Goal: Task Accomplishment & Management: Use online tool/utility

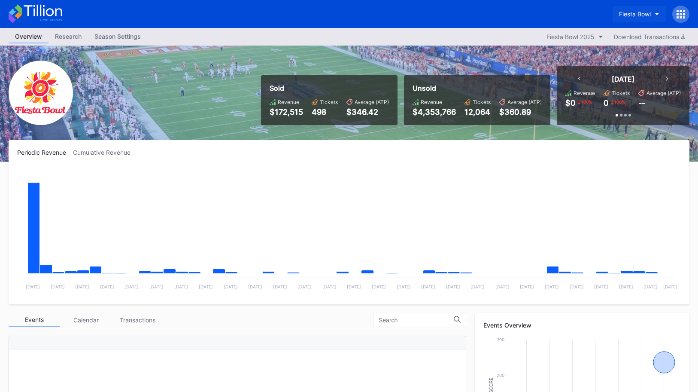
click at [638, 15] on div "Fiesta Bowl" at bounding box center [635, 13] width 32 height 7
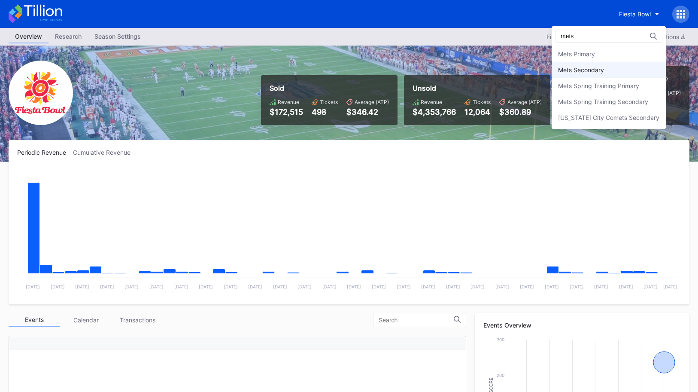
type input "mets"
click at [650, 76] on div "Mets Secondary" at bounding box center [609, 70] width 114 height 16
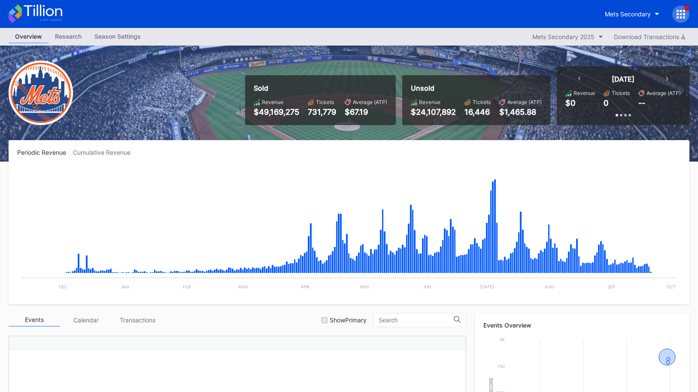
click at [52, 10] on icon at bounding box center [43, 11] width 38 height 12
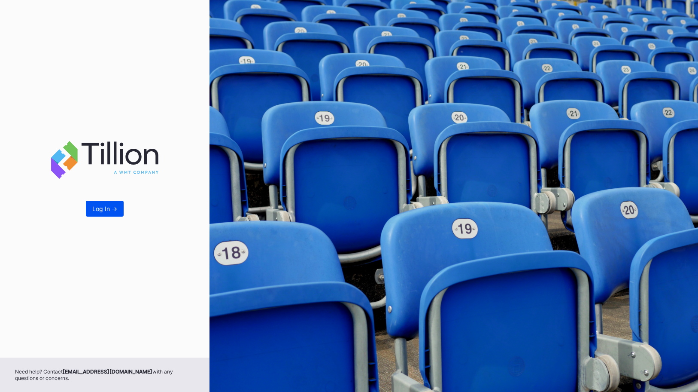
click at [117, 214] on button "Log In ->" at bounding box center [105, 209] width 38 height 16
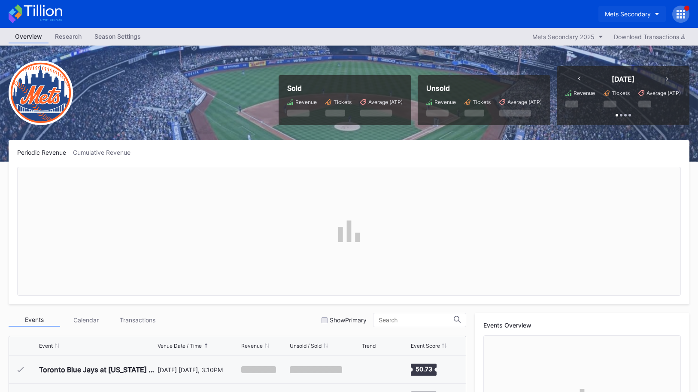
scroll to position [2175, 0]
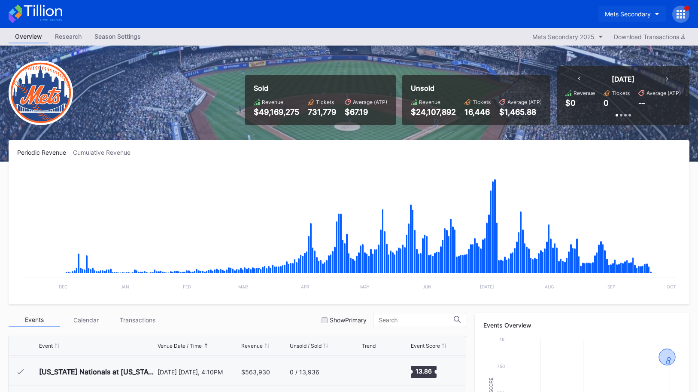
click at [644, 14] on div "Mets Secondary" at bounding box center [628, 13] width 46 height 7
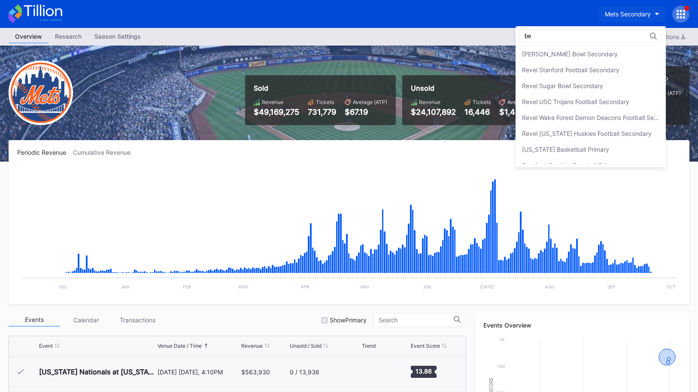
scroll to position [0, 0]
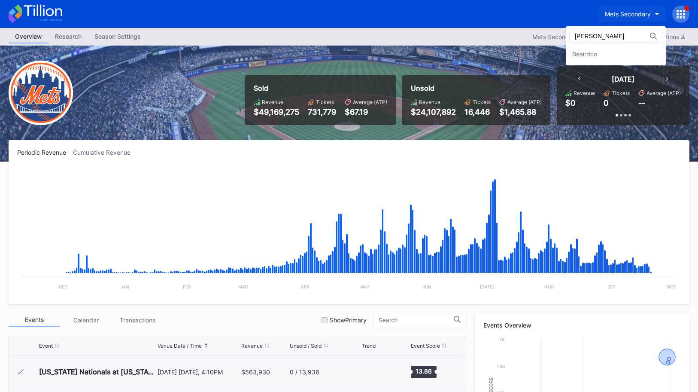
type input "beaird"
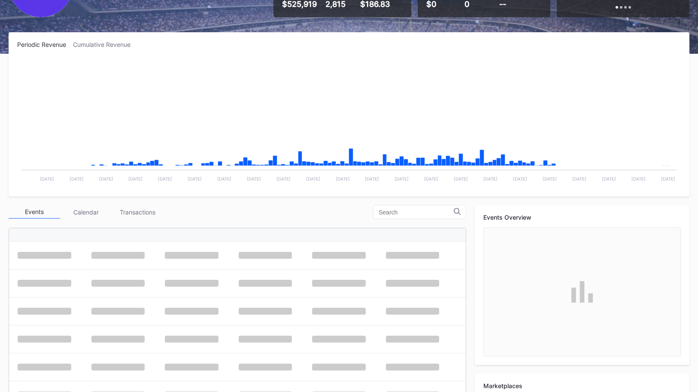
scroll to position [210, 0]
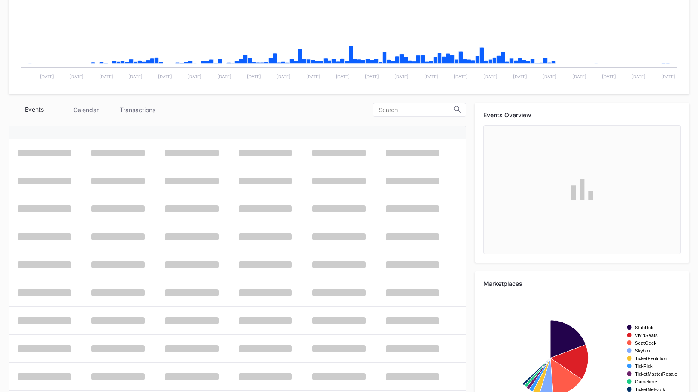
click at [288, 103] on div "Events Calendar Transactions" at bounding box center [238, 110] width 458 height 14
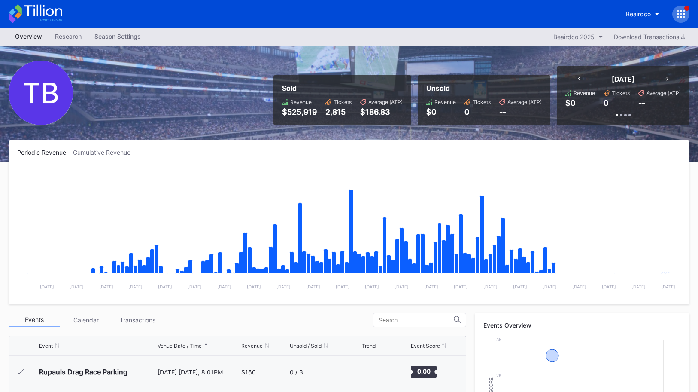
click at [679, 16] on icon at bounding box center [681, 14] width 9 height 9
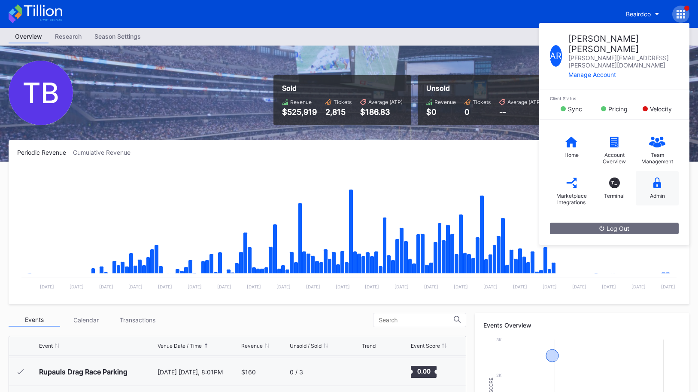
click at [654, 177] on icon at bounding box center [658, 182] width 8 height 11
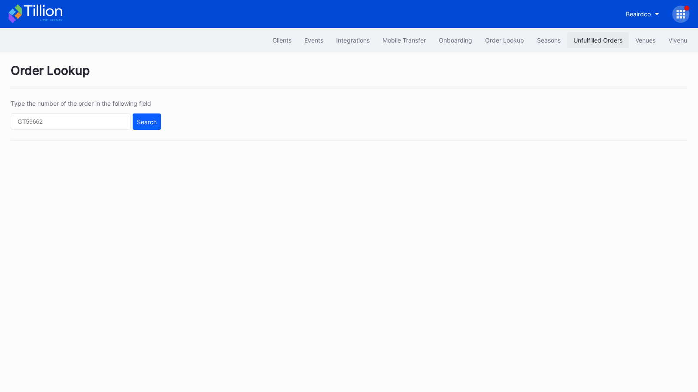
click at [582, 44] on button "Unfulfilled Orders" at bounding box center [598, 40] width 62 height 16
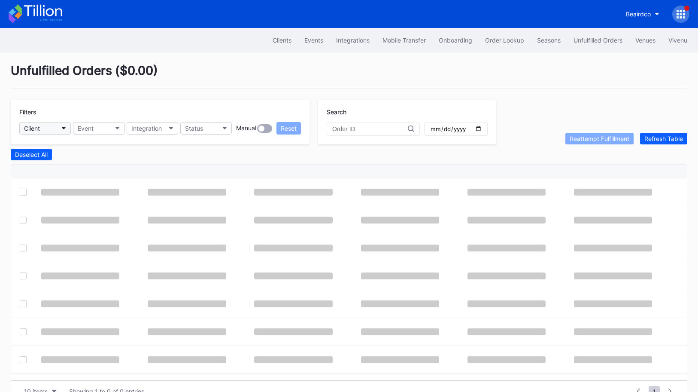
click at [62, 127] on icon "button" at bounding box center [64, 128] width 4 height 3
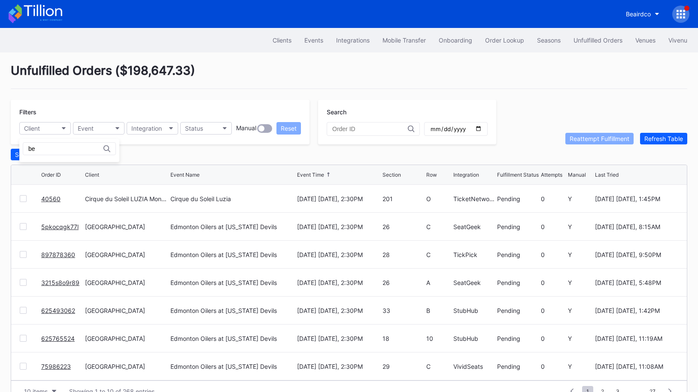
type input "b"
click at [61, 122] on button "Client" at bounding box center [45, 128] width 52 height 12
click at [58, 13] on icon at bounding box center [36, 13] width 54 height 19
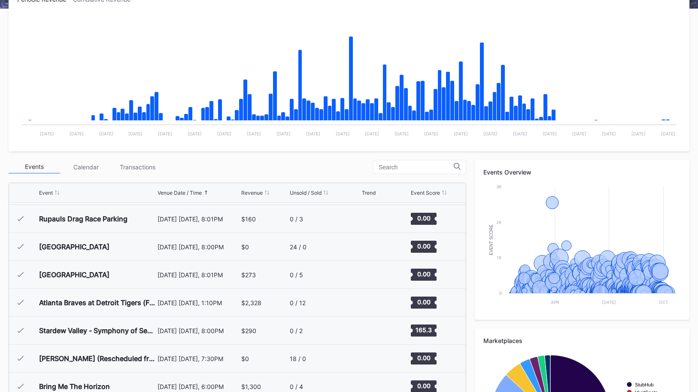
scroll to position [258, 0]
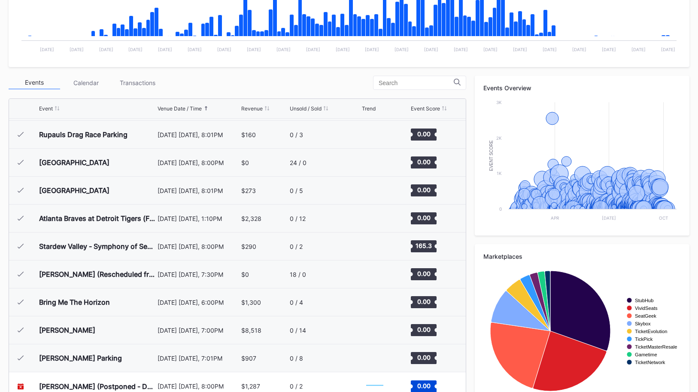
scroll to position [258, 0]
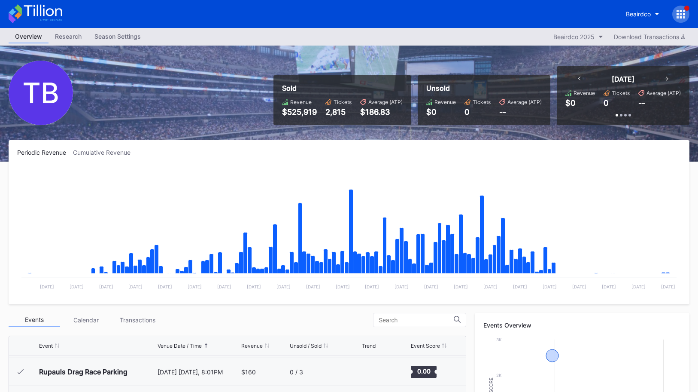
click at [679, 19] on div at bounding box center [681, 14] width 17 height 17
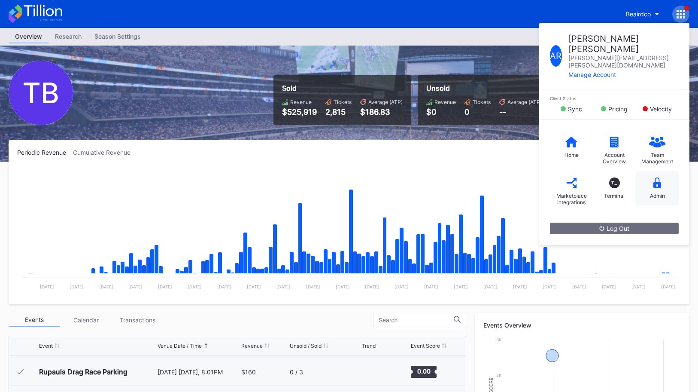
click at [652, 192] on div "Admin" at bounding box center [657, 195] width 15 height 6
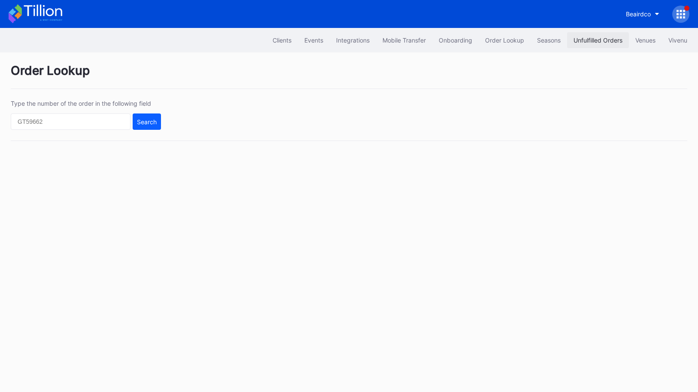
click at [618, 40] on div "Unfulfilled Orders" at bounding box center [598, 40] width 49 height 7
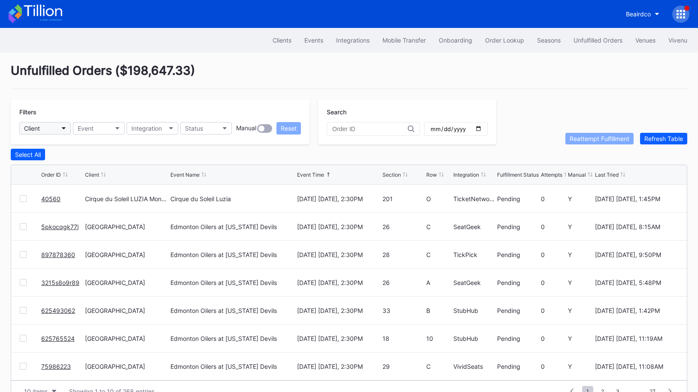
click at [64, 132] on button "Client" at bounding box center [45, 128] width 52 height 12
type input "bea"
click at [51, 14] on icon at bounding box center [36, 13] width 54 height 19
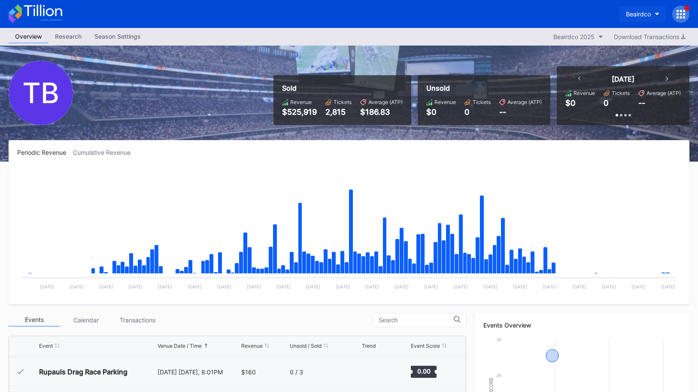
click at [628, 16] on div "Beairdco" at bounding box center [638, 13] width 25 height 7
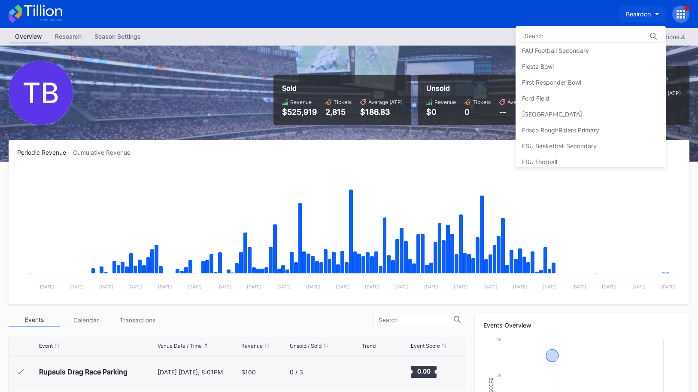
scroll to position [927, 0]
click at [579, 67] on div "Fiesta Bowl" at bounding box center [591, 64] width 150 height 16
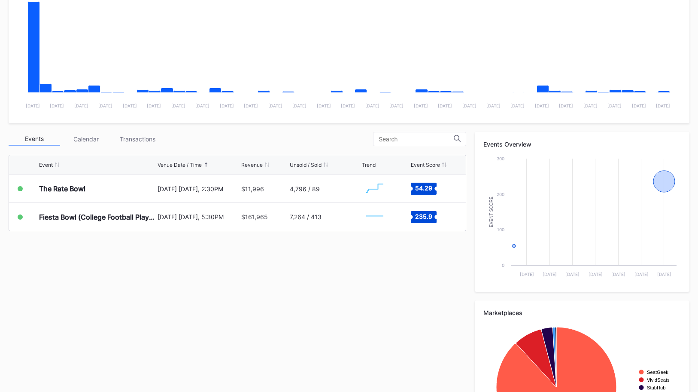
scroll to position [251, 0]
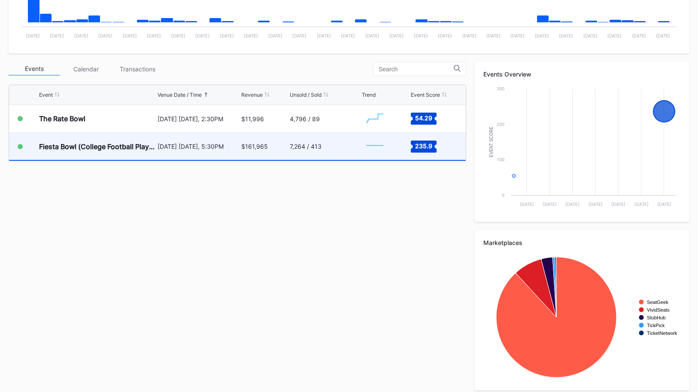
click at [335, 150] on div "7,264 / 413" at bounding box center [325, 146] width 70 height 27
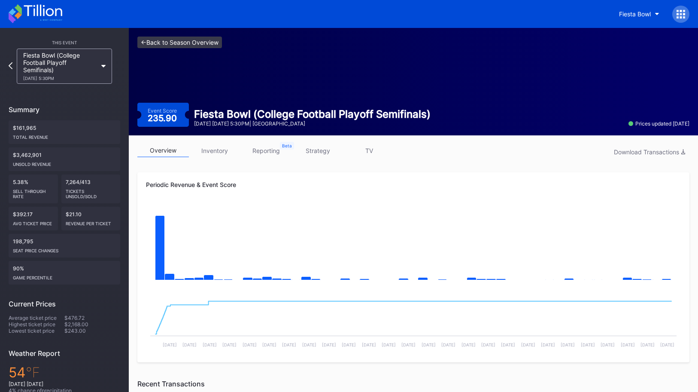
click at [157, 46] on link "<- Back to Season Overview" at bounding box center [179, 43] width 85 height 12
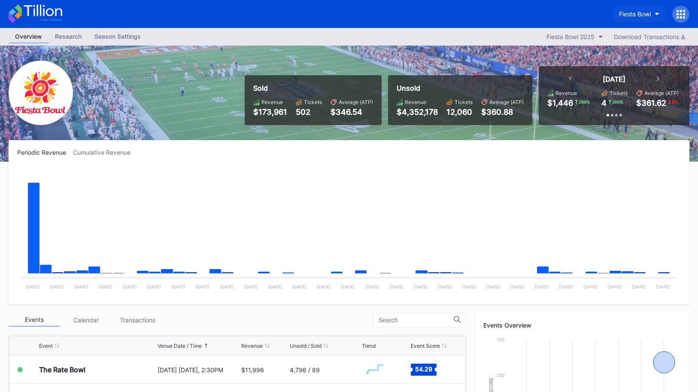
click at [637, 18] on button "Fiesta Bowl" at bounding box center [639, 14] width 53 height 16
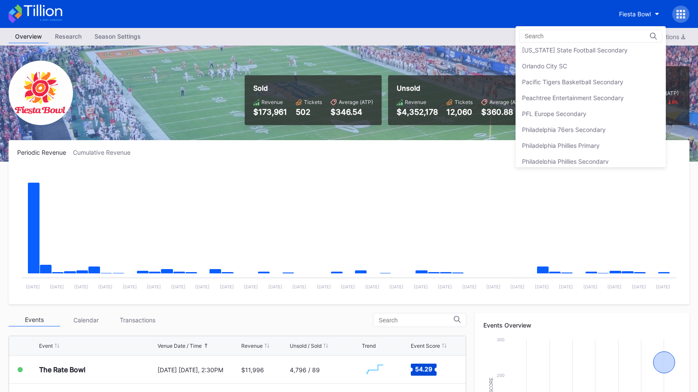
scroll to position [1802, 0]
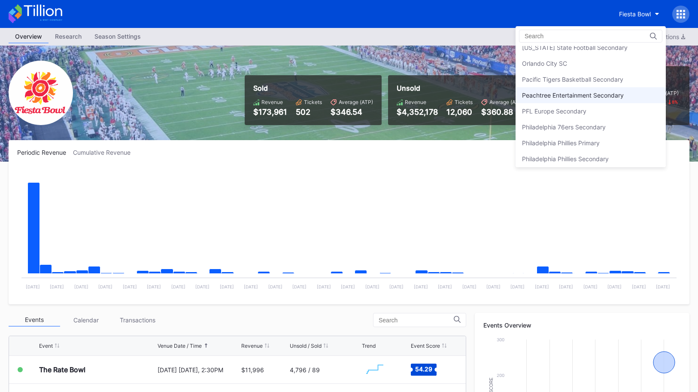
click at [599, 98] on div "Peachtree Entertainment Secondary" at bounding box center [573, 94] width 102 height 7
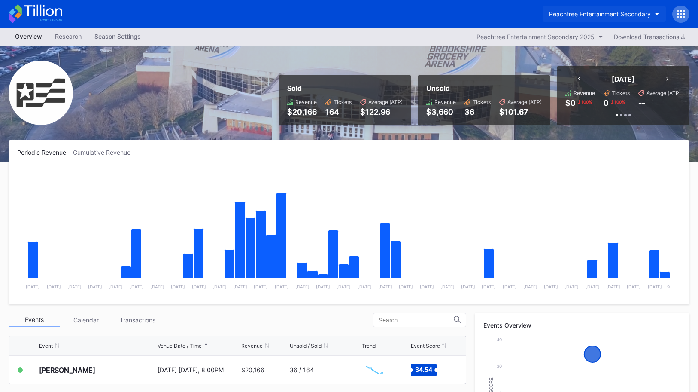
click at [569, 17] on div "Peachtree Entertainment Secondary" at bounding box center [600, 13] width 102 height 7
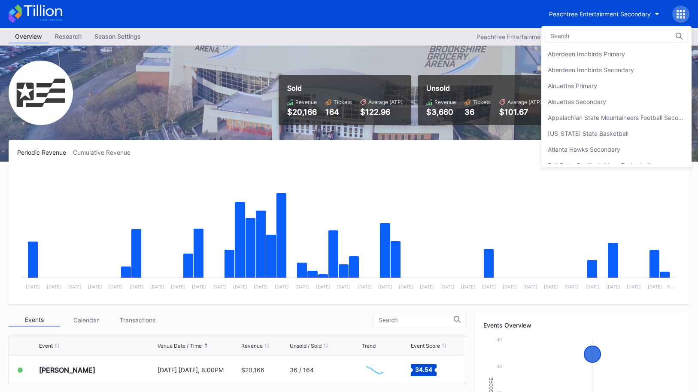
scroll to position [1843, 0]
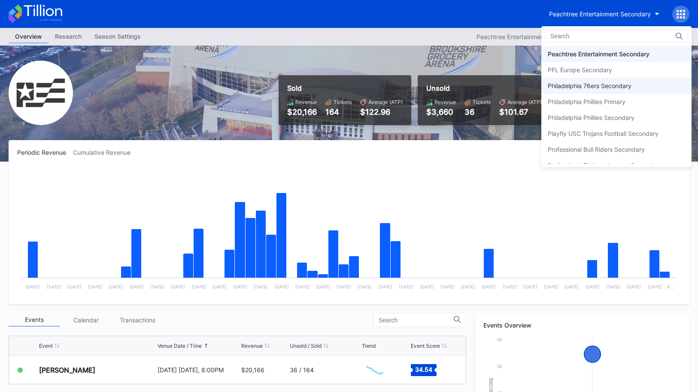
click at [579, 85] on div "Philadelphia 76ers Secondary" at bounding box center [590, 85] width 84 height 7
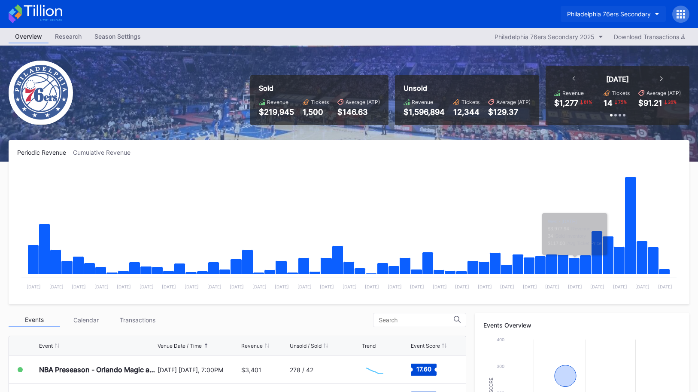
click at [615, 14] on div "Philadelphia 76ers Secondary" at bounding box center [609, 13] width 84 height 7
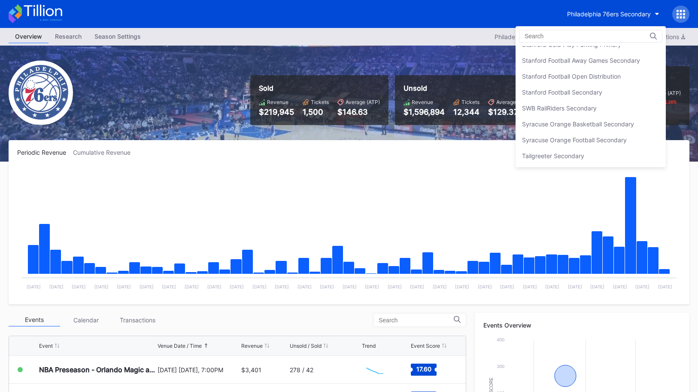
scroll to position [2684, 0]
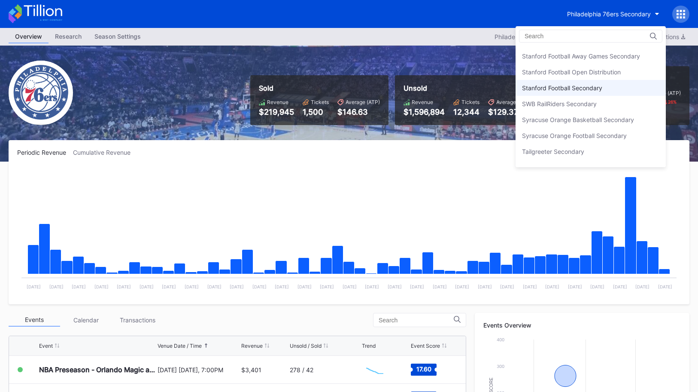
click at [603, 80] on div "Stanford Football Secondary" at bounding box center [591, 88] width 150 height 16
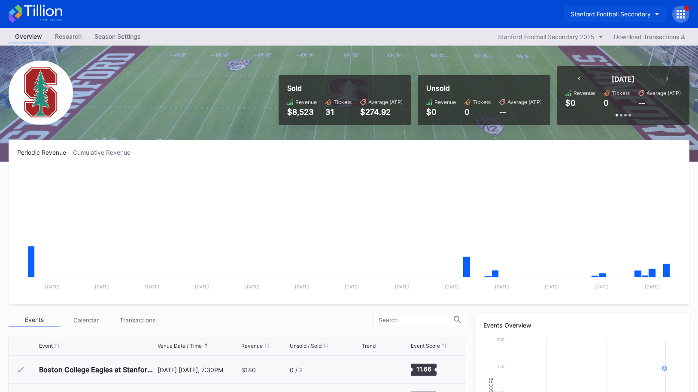
click at [614, 14] on div "Stanford Football Secondary" at bounding box center [611, 13] width 80 height 7
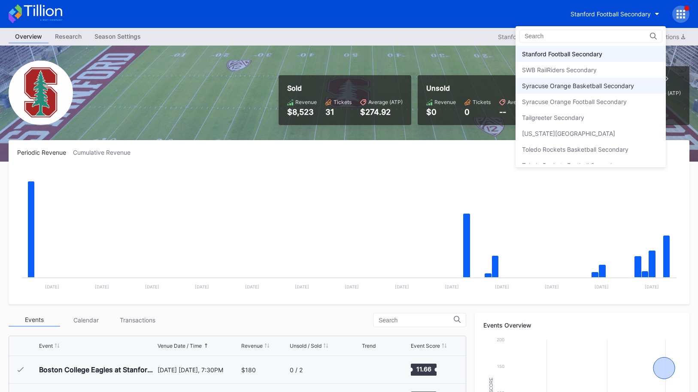
scroll to position [2700, 0]
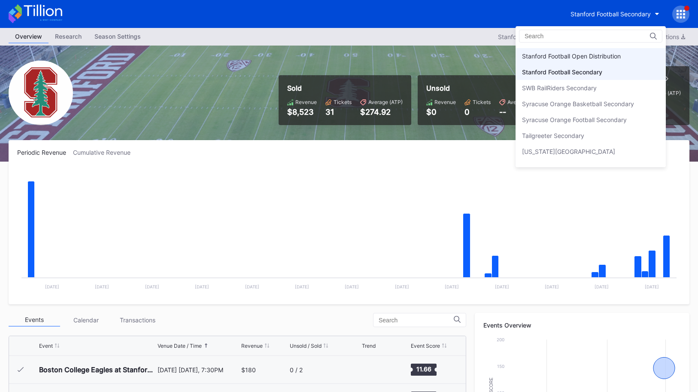
click at [601, 60] on div "Stanford Football Open Distribution" at bounding box center [591, 56] width 150 height 16
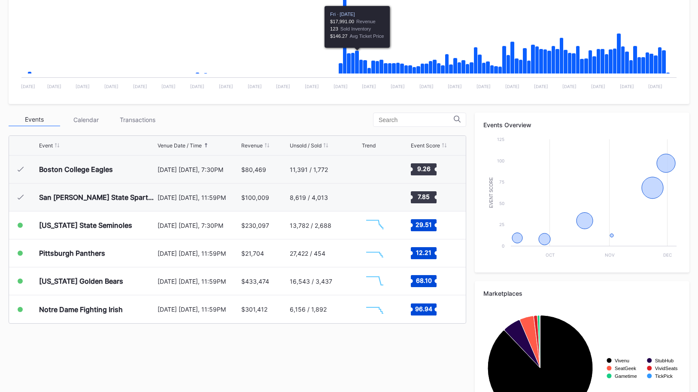
scroll to position [201, 0]
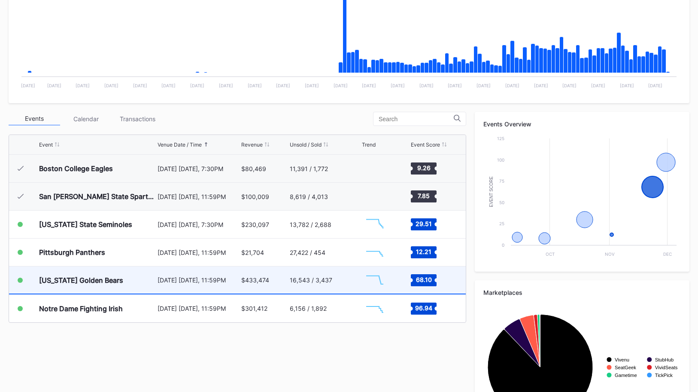
click at [344, 277] on div "16,543 / 3,437" at bounding box center [325, 279] width 70 height 27
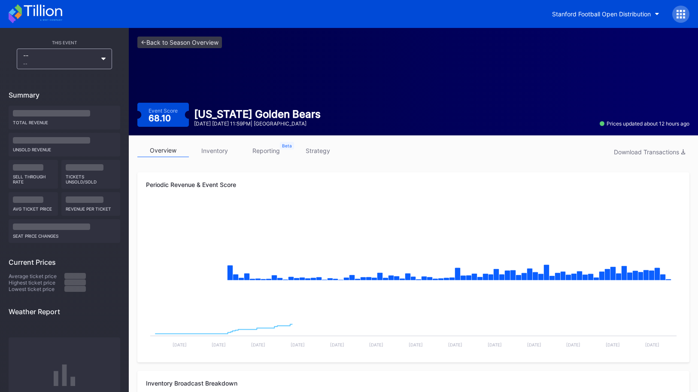
click at [319, 148] on link "strategy" at bounding box center [318, 150] width 52 height 13
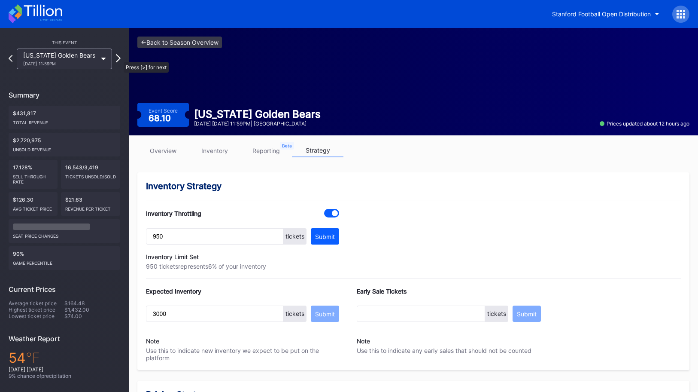
click at [119, 58] on icon at bounding box center [118, 58] width 5 height 8
click at [205, 43] on link "<- Back to Season Overview" at bounding box center [179, 43] width 85 height 12
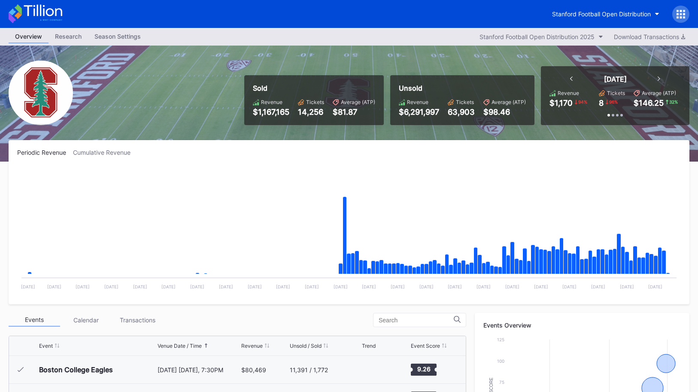
click at [678, 12] on icon at bounding box center [681, 14] width 9 height 9
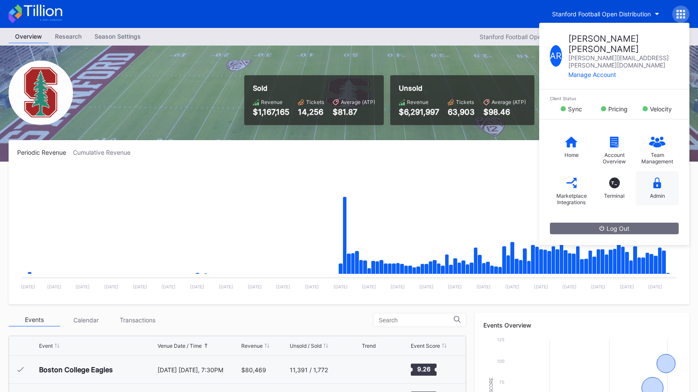
scroll to position [1, 0]
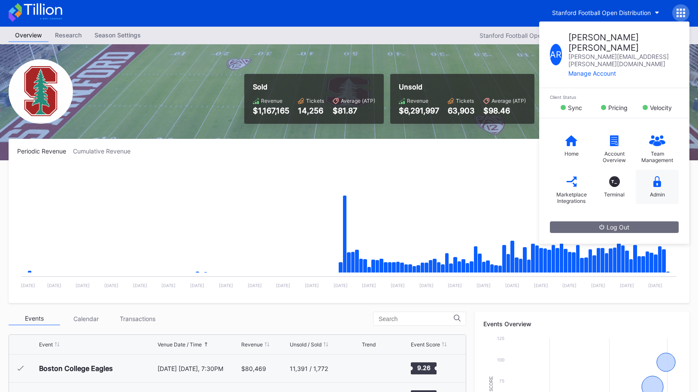
click at [648, 171] on div "Admin" at bounding box center [657, 187] width 43 height 34
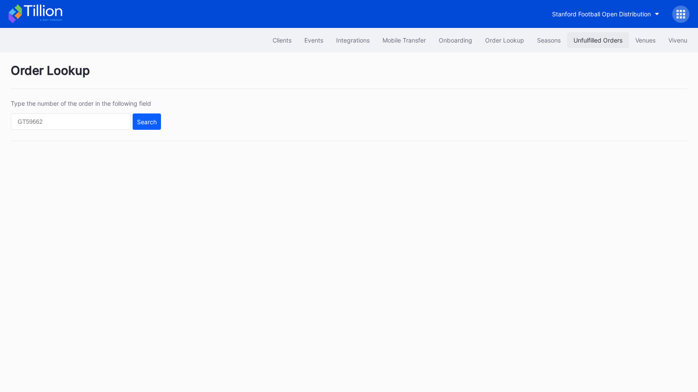
click at [576, 40] on div "Unfulfilled Orders" at bounding box center [598, 40] width 49 height 7
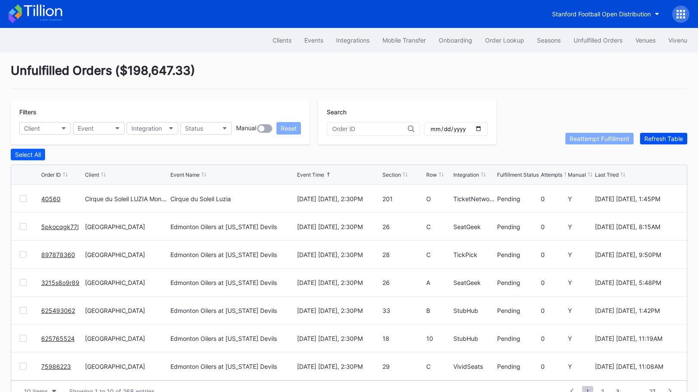
click at [656, 134] on button "Refresh Table" at bounding box center [663, 139] width 47 height 12
click at [308, 149] on div "Select All" at bounding box center [349, 155] width 677 height 12
click at [43, 130] on button "Client" at bounding box center [45, 128] width 52 height 12
click at [65, 128] on icon "button" at bounding box center [64, 128] width 4 height 3
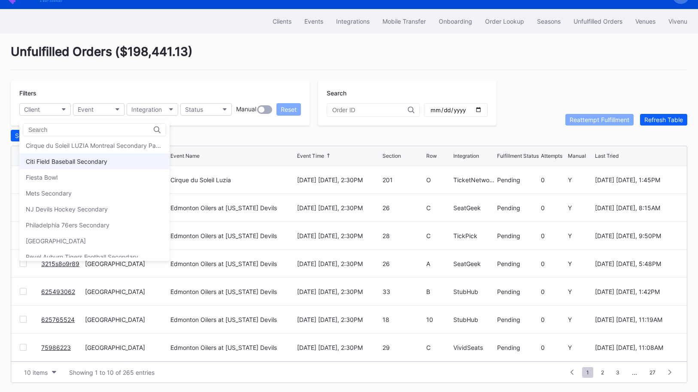
scroll to position [0, 0]
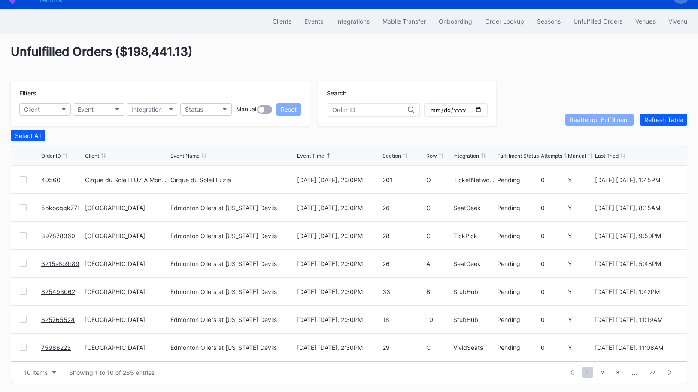
click at [350, 112] on input "text" at bounding box center [370, 110] width 76 height 7
paste input "vnk6tqvpw8p"
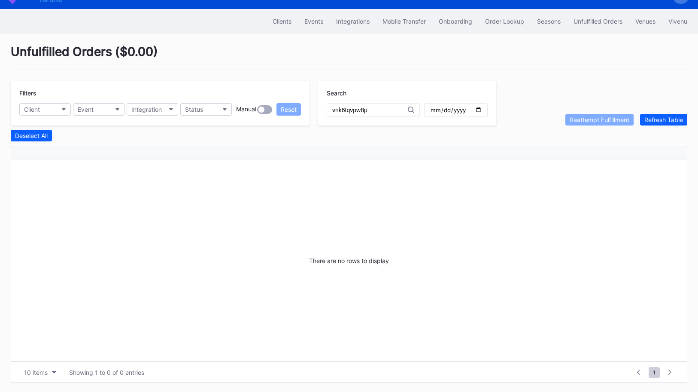
type input "vnk6tqvpw8p"
click at [356, 112] on input "vnk6tqvpw8p" at bounding box center [370, 110] width 76 height 7
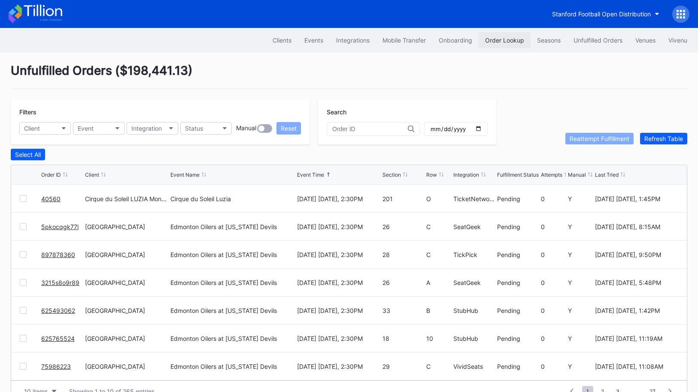
click at [486, 43] on div "Order Lookup" at bounding box center [504, 40] width 39 height 7
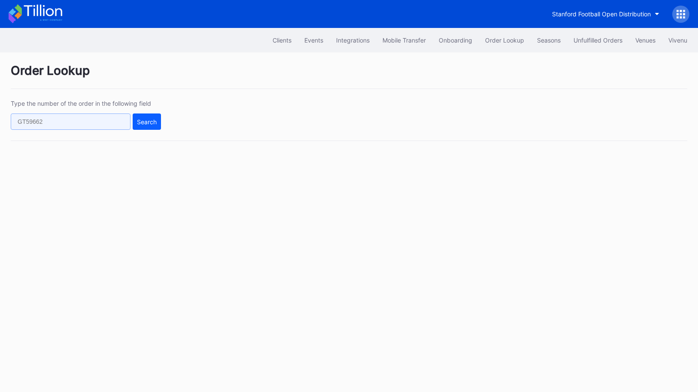
click at [82, 126] on input "text" at bounding box center [71, 121] width 120 height 16
paste input "vnk6tqvpw8p"
type input "vnk6tqvpw8p"
click at [143, 120] on div "Search" at bounding box center [147, 121] width 20 height 7
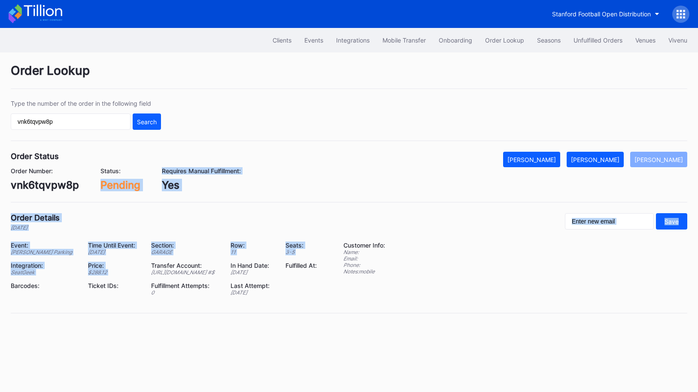
drag, startPoint x: 134, startPoint y: 189, endPoint x: 189, endPoint y: 267, distance: 95.3
click at [189, 267] on div "Order Lookup Type the number of the order in the following field vnk6tqvpw8p Se…" at bounding box center [349, 193] width 698 height 282
click at [189, 267] on div "Event: Bert Kreischer Parking Time Until Event: in 8 days Section: GARAGE Row: …" at bounding box center [172, 271] width 322 height 61
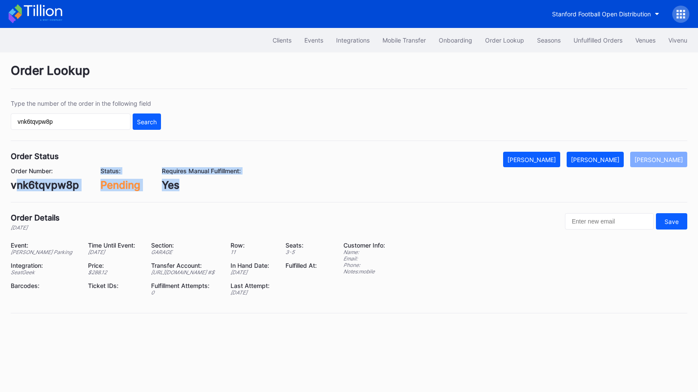
drag, startPoint x: 17, startPoint y: 190, endPoint x: 224, endPoint y: 193, distance: 206.6
click at [224, 193] on div "Order Status Mark Cancelled Mark Fulfilled Mark Pending Order Number: vnk6tqvpw…" at bounding box center [349, 177] width 677 height 51
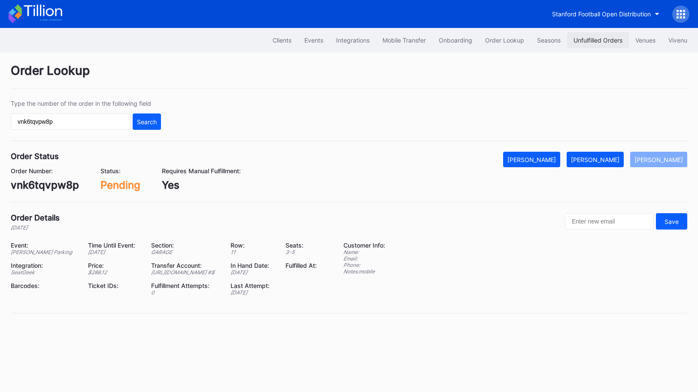
click at [601, 43] on div "Unfulfilled Orders" at bounding box center [598, 40] width 49 height 7
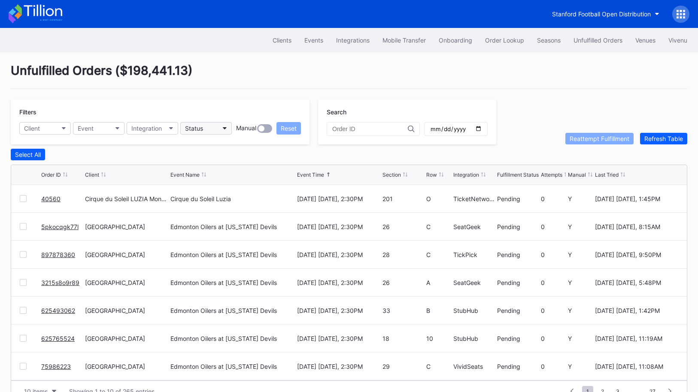
click at [198, 131] on div "Status" at bounding box center [194, 128] width 18 height 7
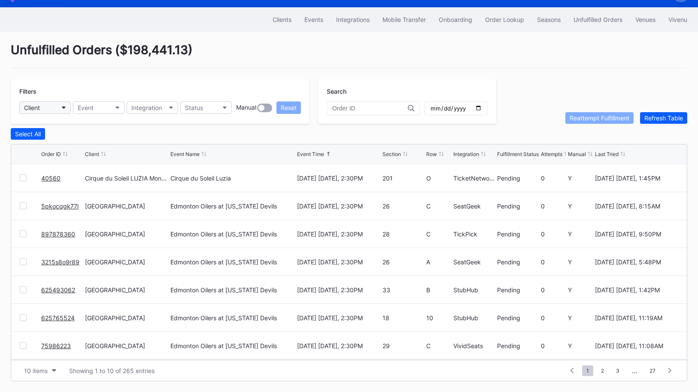
click at [57, 108] on button "Client" at bounding box center [45, 107] width 52 height 12
type input "b"
click at [202, 107] on div "Status" at bounding box center [194, 107] width 18 height 7
click at [218, 165] on div "Pending" at bounding box center [230, 162] width 100 height 16
click at [47, 107] on button "Client" at bounding box center [45, 107] width 52 height 12
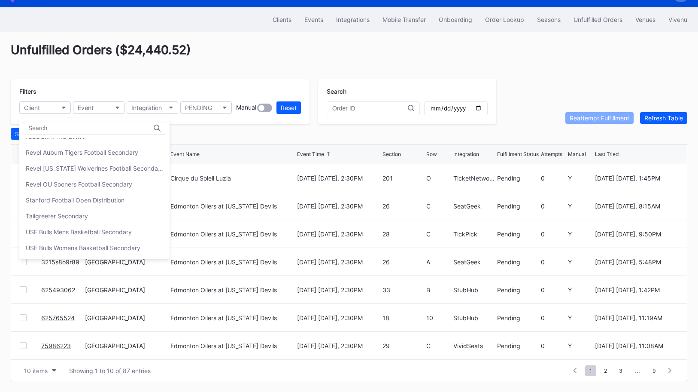
scroll to position [0, 0]
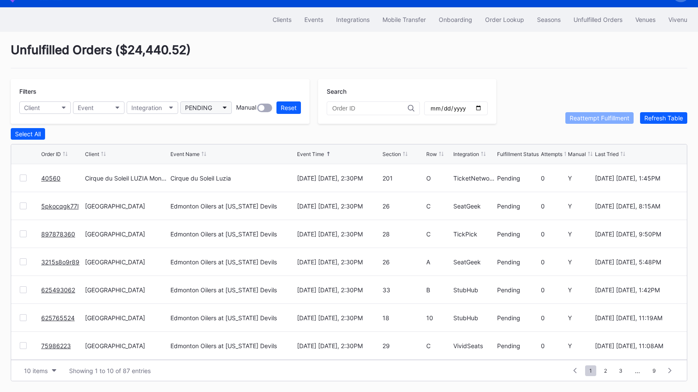
click at [210, 113] on button "PENDING" at bounding box center [206, 107] width 52 height 12
click at [260, 108] on div at bounding box center [262, 108] width 6 height 6
click at [59, 110] on button "Client" at bounding box center [45, 107] width 52 height 12
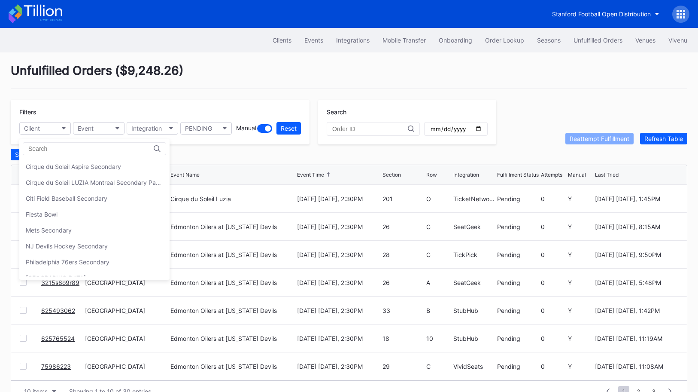
drag, startPoint x: 225, startPoint y: 130, endPoint x: 212, endPoint y: 130, distance: 13.3
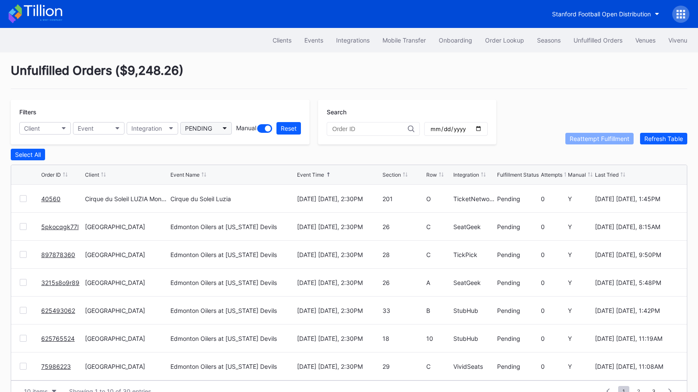
click at [212, 130] on div "PENDING" at bounding box center [198, 128] width 27 height 7
click at [215, 168] on div "Failed to Fulfill" at bounding box center [207, 166] width 40 height 7
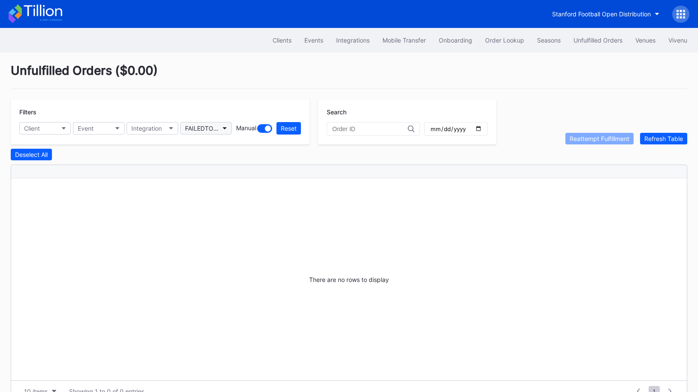
click at [192, 129] on div "FAILEDTOFULFILL" at bounding box center [202, 128] width 34 height 7
click at [198, 176] on div "Pending" at bounding box center [230, 182] width 100 height 16
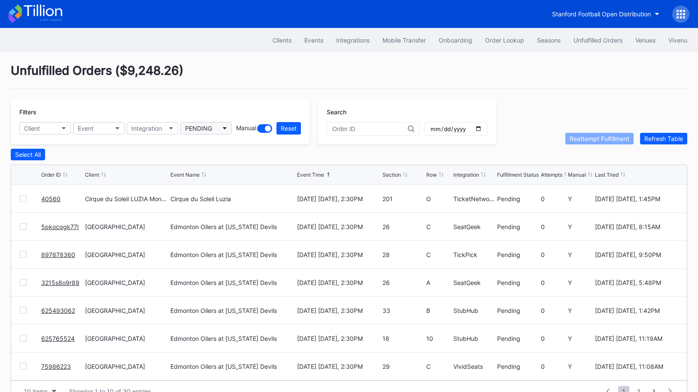
click at [205, 128] on div "PENDING" at bounding box center [198, 128] width 27 height 7
click at [202, 199] on div "Pending Manual" at bounding box center [209, 198] width 45 height 7
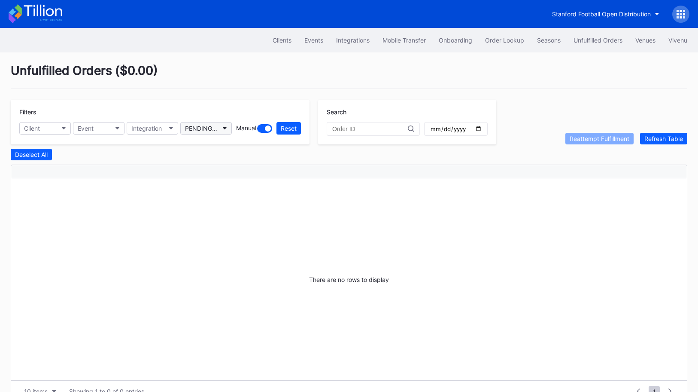
click at [195, 132] on button "PENDING_MANUAL" at bounding box center [206, 128] width 52 height 12
click at [14, 155] on button "Deselect All" at bounding box center [31, 155] width 41 height 12
click at [265, 127] on div at bounding box center [268, 128] width 6 height 6
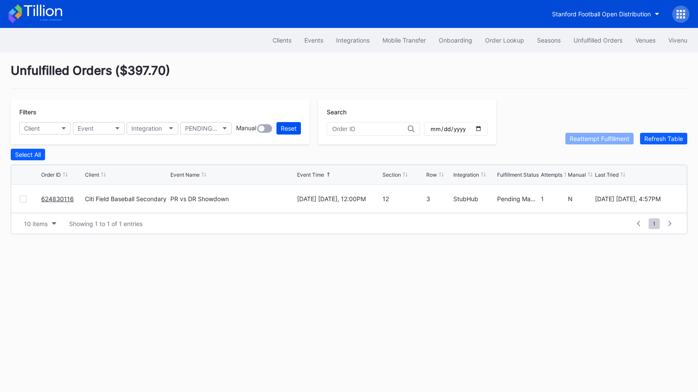
click at [295, 131] on div "Reset" at bounding box center [289, 128] width 16 height 7
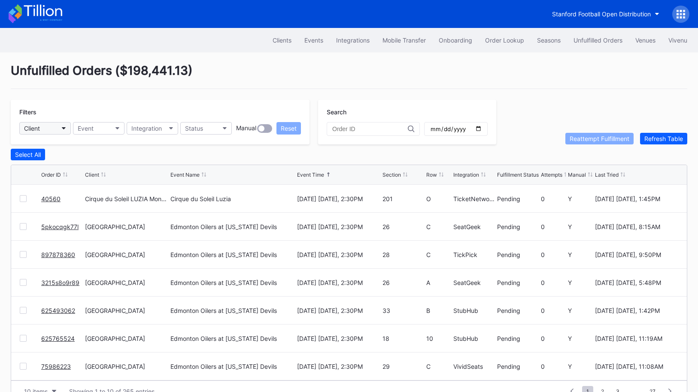
click at [56, 129] on button "Client" at bounding box center [45, 128] width 52 height 12
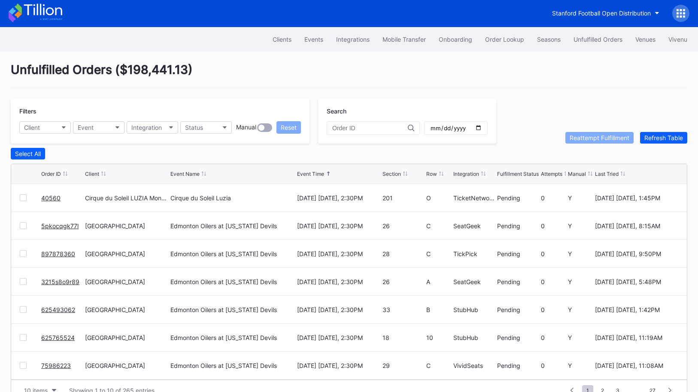
scroll to position [4, 0]
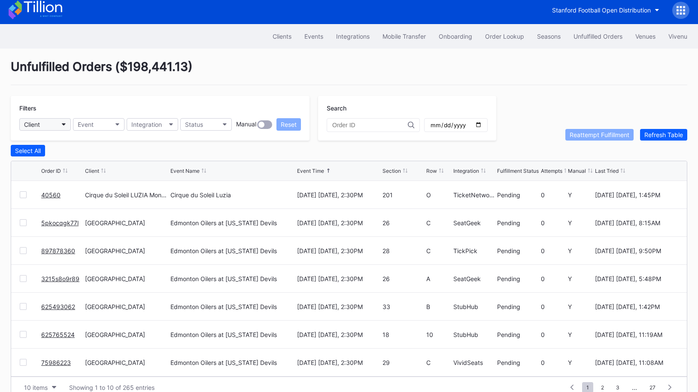
click at [33, 125] on div "Client" at bounding box center [32, 124] width 16 height 7
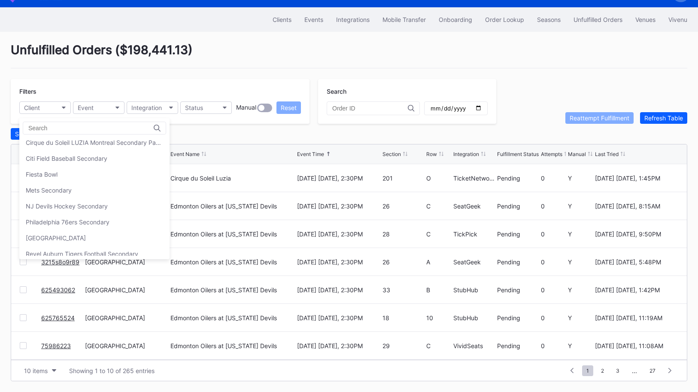
scroll to position [0, 0]
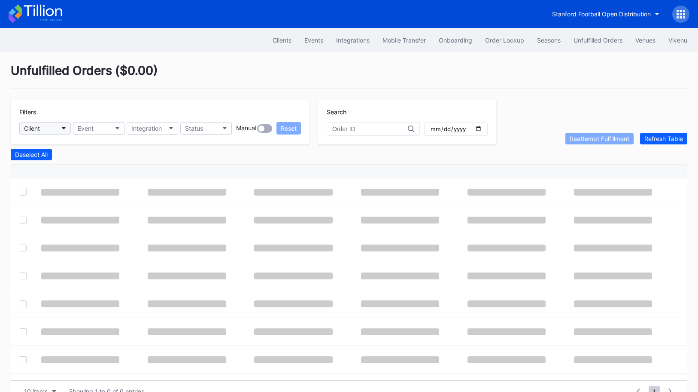
click at [60, 130] on button "Client" at bounding box center [45, 128] width 52 height 12
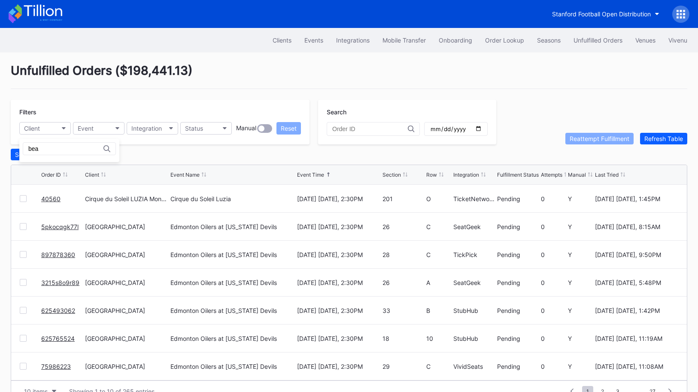
type input "bea"
drag, startPoint x: 61, startPoint y: 67, endPoint x: 157, endPoint y: 72, distance: 96.3
click at [157, 72] on div "Unfulfilled Orders ( $198,441.13 )" at bounding box center [349, 76] width 677 height 26
